Goal: Check status

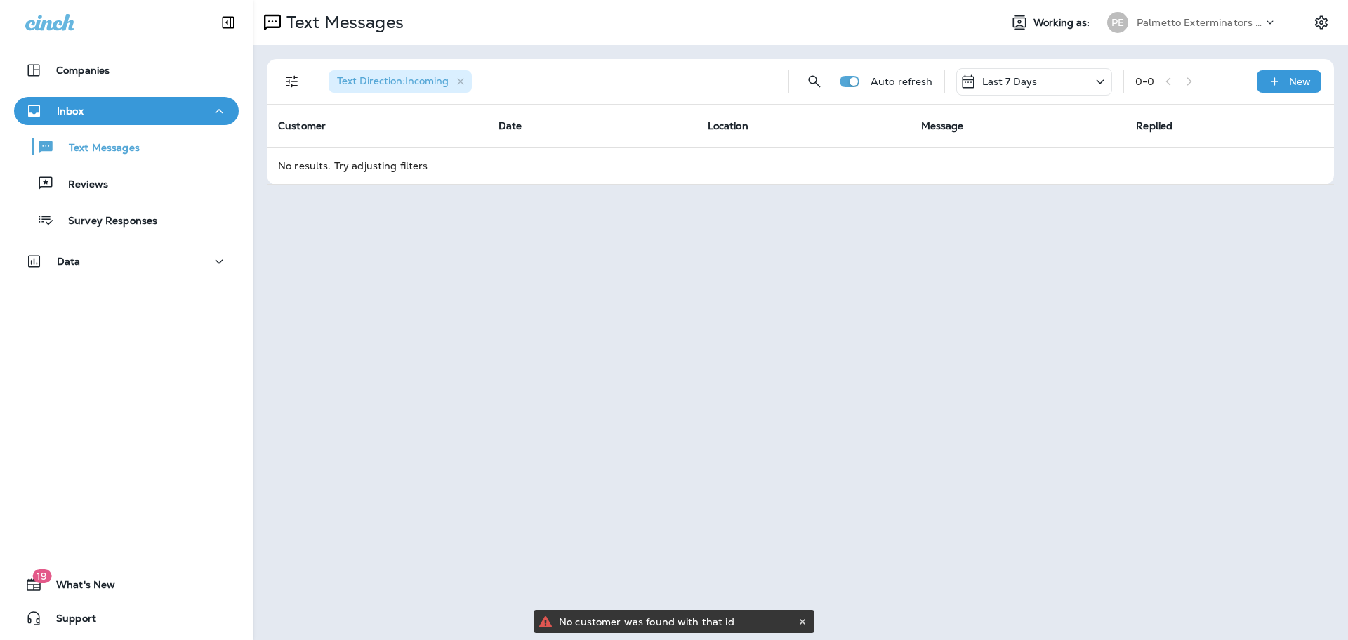
click at [990, 85] on p "Last 7 Days" at bounding box center [1009, 81] width 55 height 11
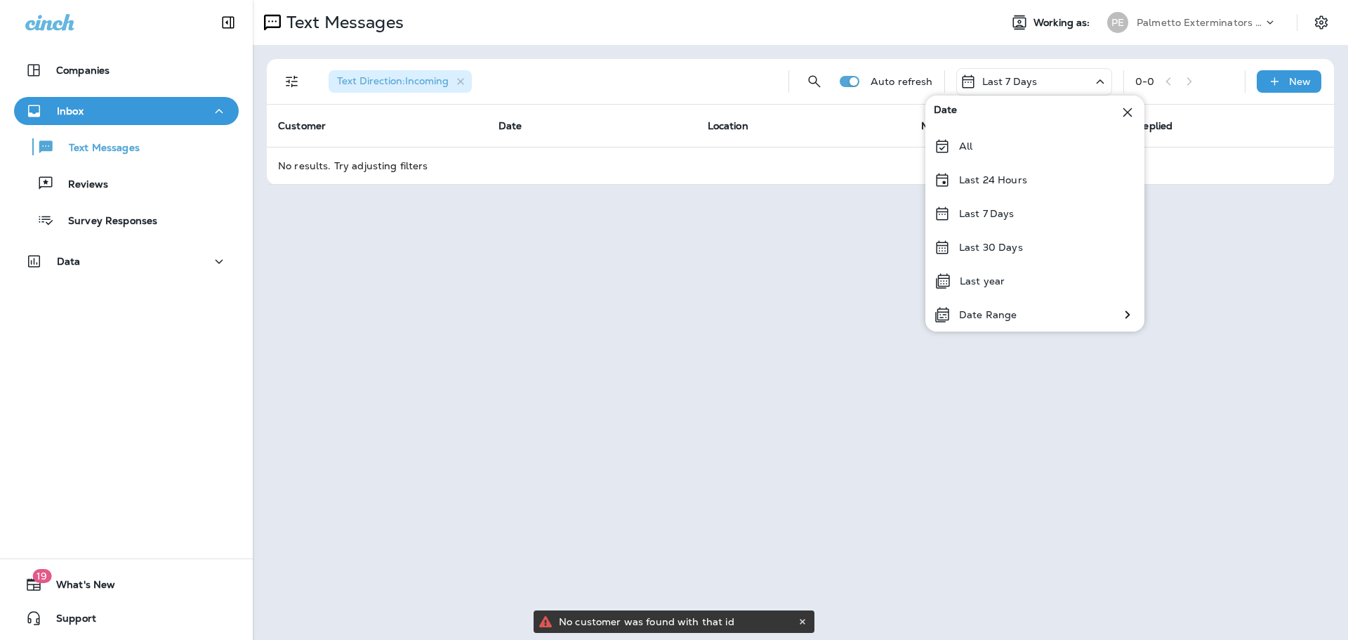
click at [977, 139] on div "All" at bounding box center [1034, 146] width 219 height 34
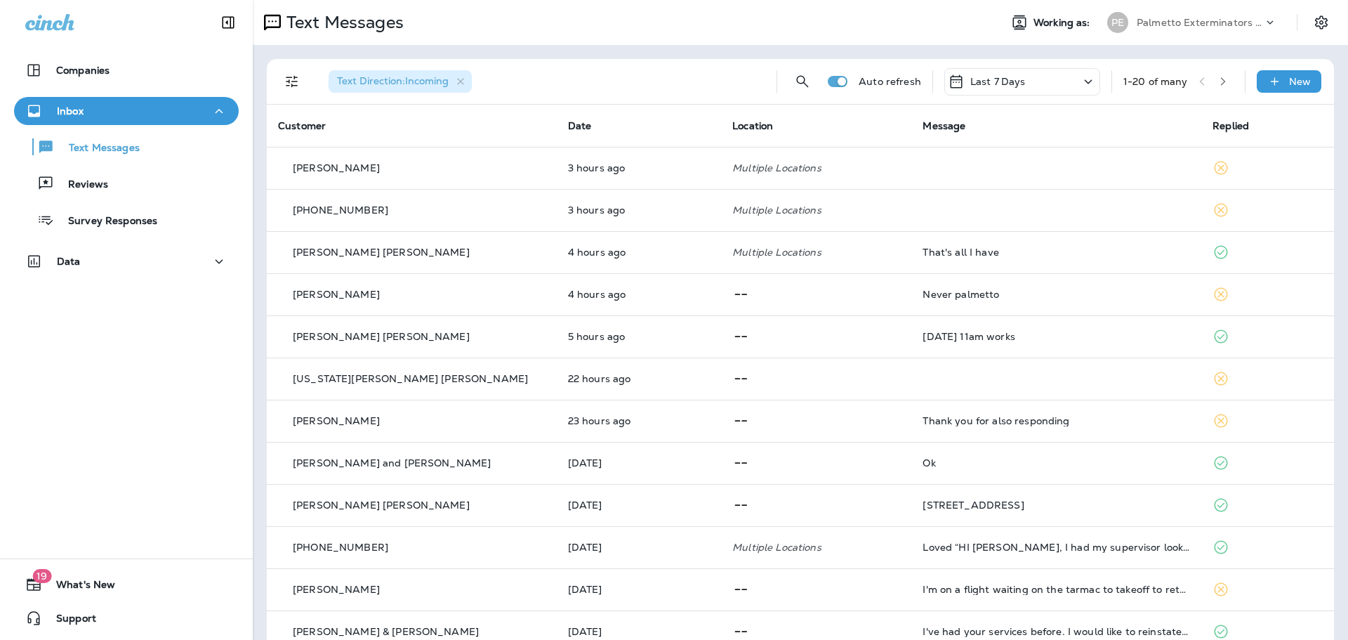
click at [1005, 84] on p "Last 7 Days" at bounding box center [997, 81] width 55 height 11
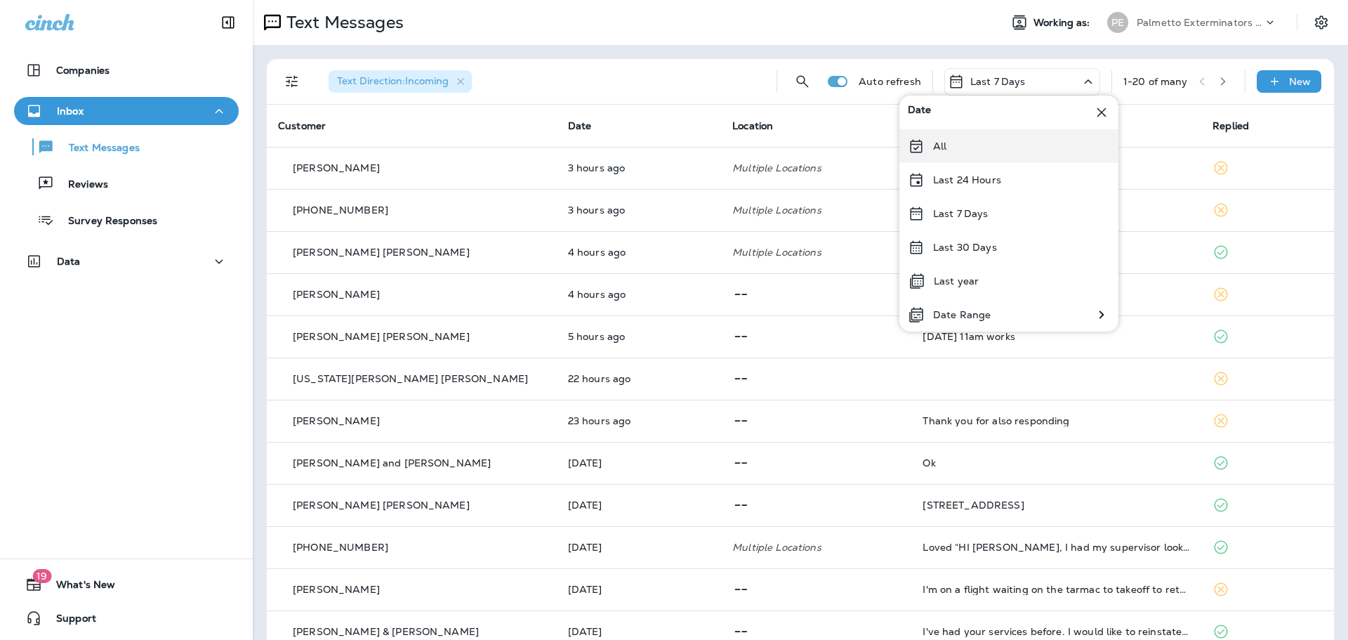
click at [965, 145] on div "All" at bounding box center [1008, 146] width 219 height 34
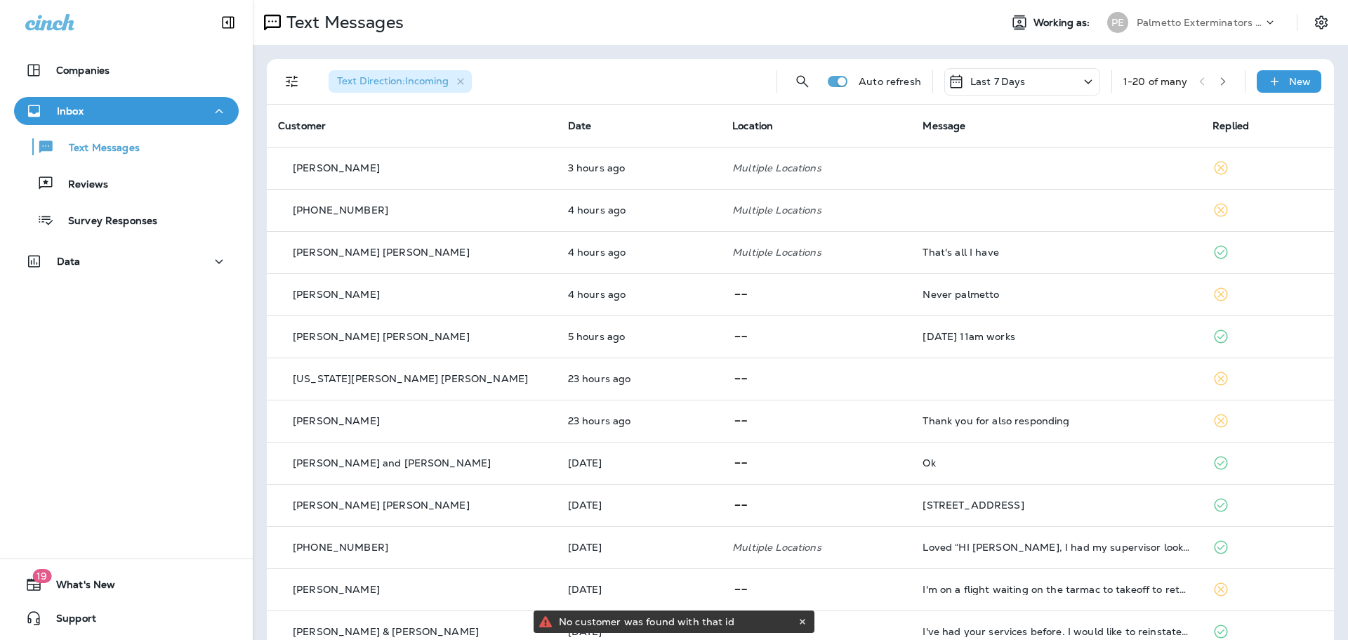
click at [998, 86] on p "Last 7 Days" at bounding box center [997, 81] width 55 height 11
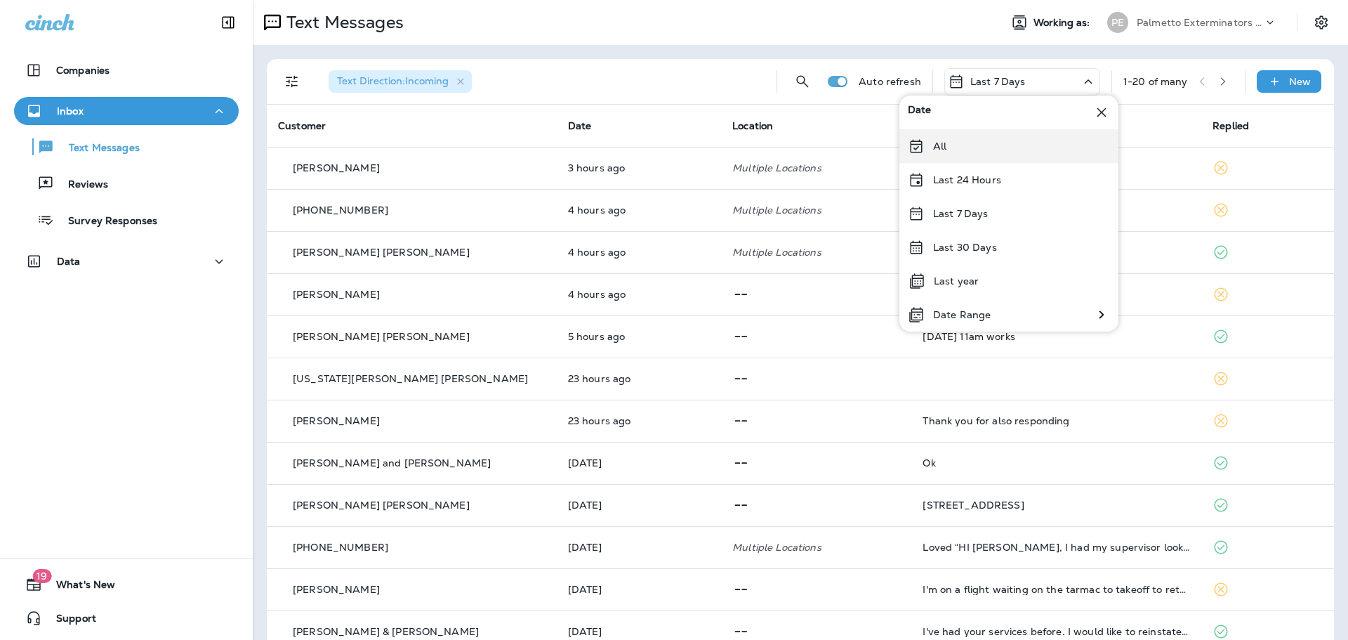
click at [951, 155] on div "All" at bounding box center [1008, 146] width 219 height 34
